Goal: Task Accomplishment & Management: Use online tool/utility

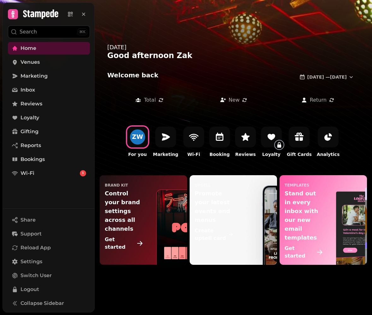
click at [47, 180] on div "Home Venues Marketing Inbox Reviews Loyalty Gifting Reports Bookings Wi-Fi 1" at bounding box center [49, 123] width 92 height 169
click at [46, 175] on link "Wi-Fi 1" at bounding box center [49, 173] width 82 height 13
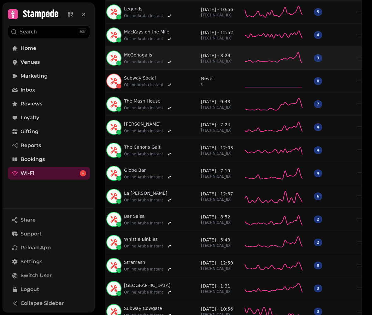
scroll to position [78, 0]
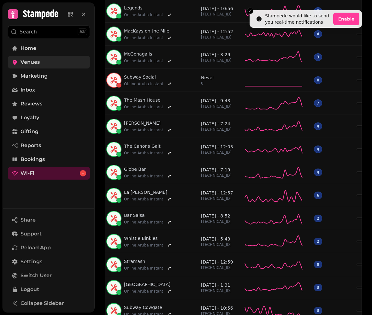
click at [37, 59] on span "Venues" at bounding box center [30, 62] width 19 height 8
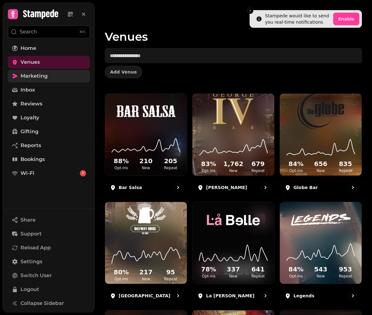
click at [24, 75] on span "Marketing" at bounding box center [34, 76] width 27 height 8
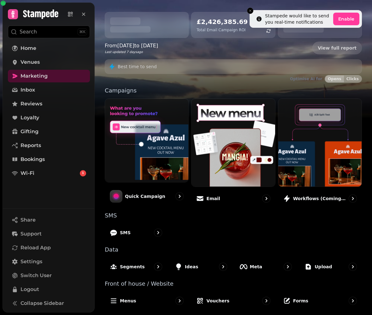
scroll to position [64, 0]
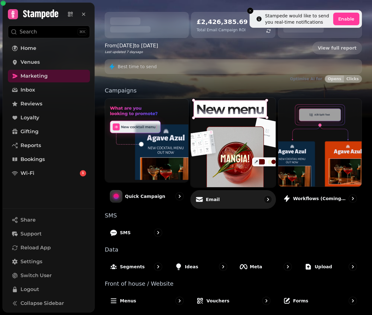
click at [233, 195] on div "Email" at bounding box center [234, 199] width 86 height 19
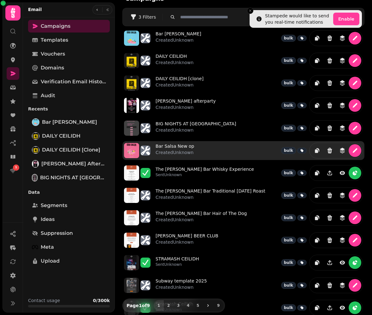
scroll to position [13, 0]
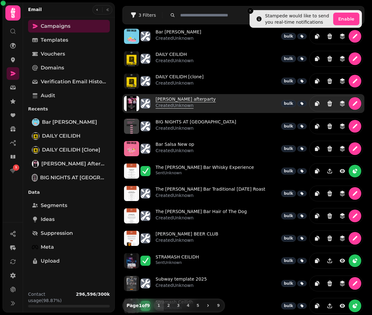
click at [198, 99] on link "Chappell roan afterparty Created Unknown" at bounding box center [186, 103] width 60 height 15
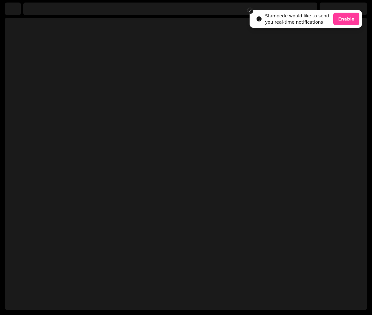
click at [249, 10] on icon "Close toast" at bounding box center [250, 11] width 4 height 4
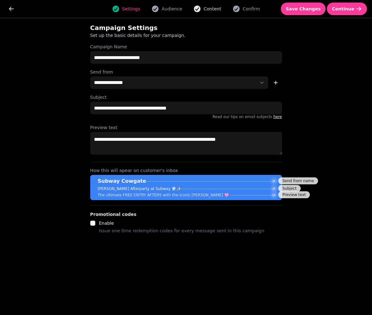
click at [207, 9] on span "Content" at bounding box center [212, 9] width 18 height 6
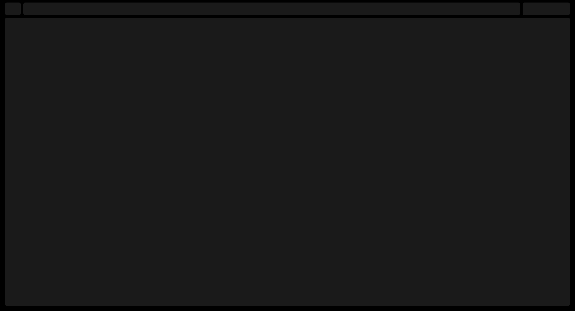
click at [372, 40] on div at bounding box center [287, 162] width 565 height 288
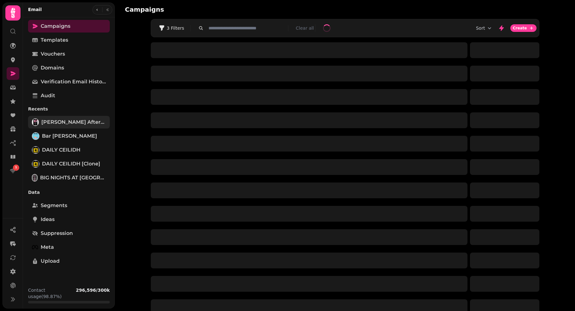
click at [75, 121] on span "Chappell roan afterparty" at bounding box center [73, 122] width 65 height 8
select select "**********"
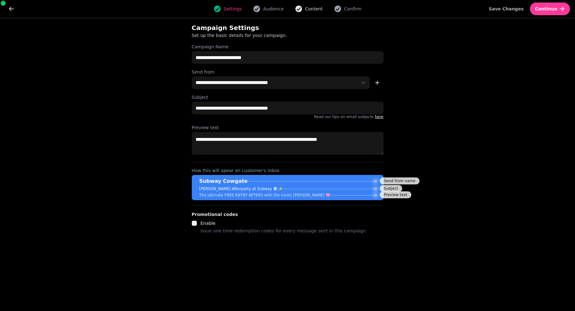
click at [307, 8] on span "Content" at bounding box center [314, 9] width 18 height 6
